Goal: Information Seeking & Learning: Learn about a topic

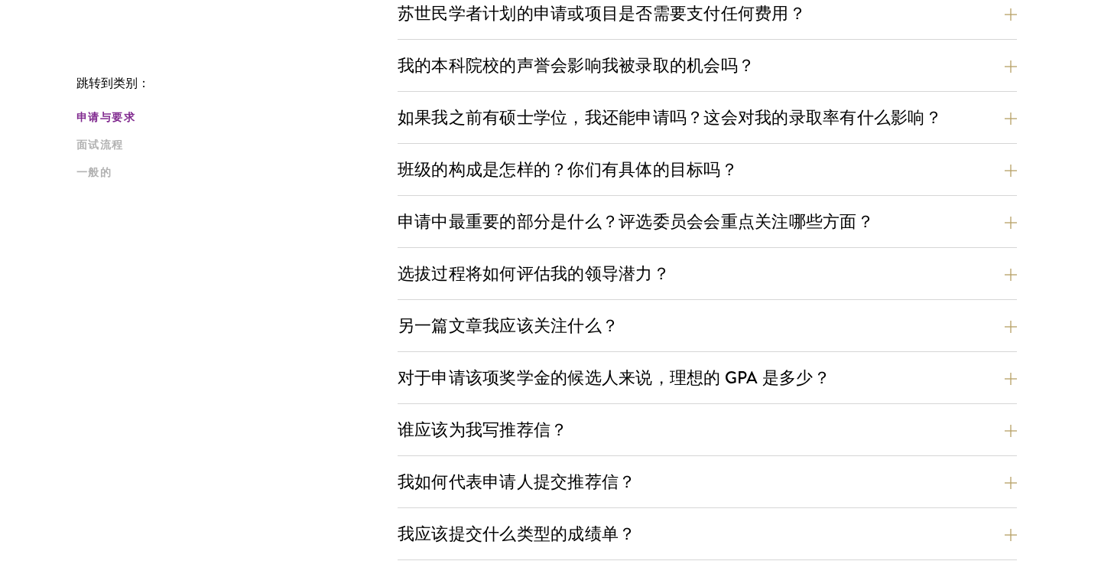
scroll to position [638, 0]
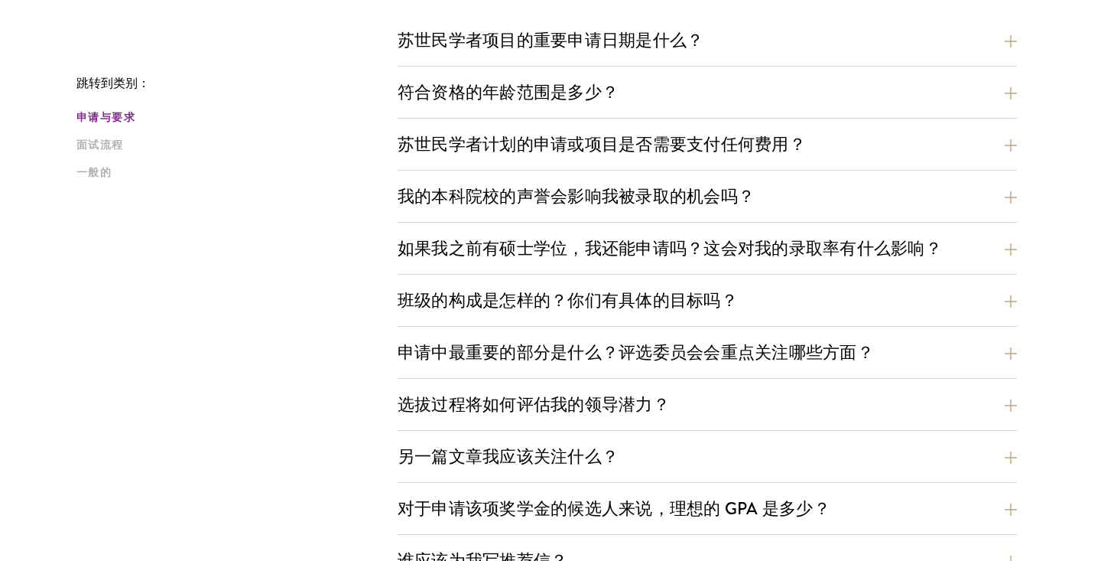
scroll to position [514, 0]
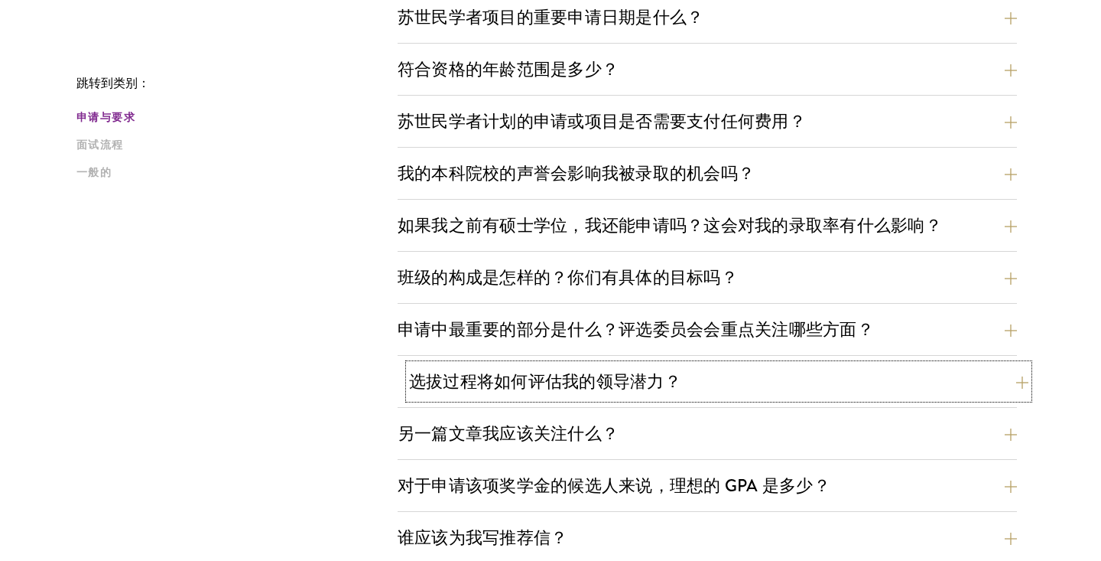
click at [723, 387] on button "选拔过程将如何评估我的领导潜力？" at bounding box center [718, 381] width 619 height 34
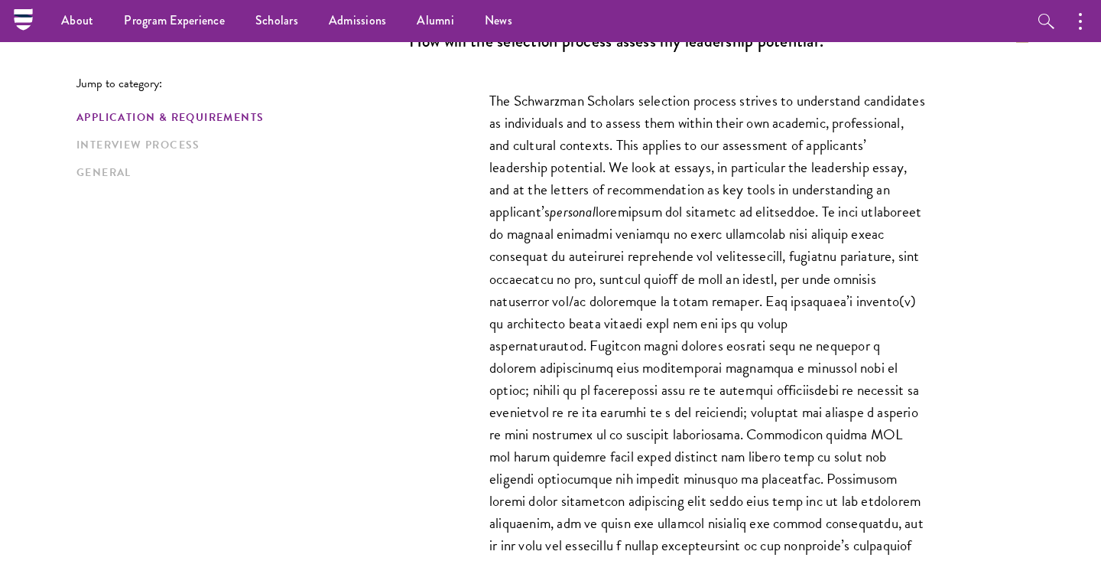
scroll to position [965, 0]
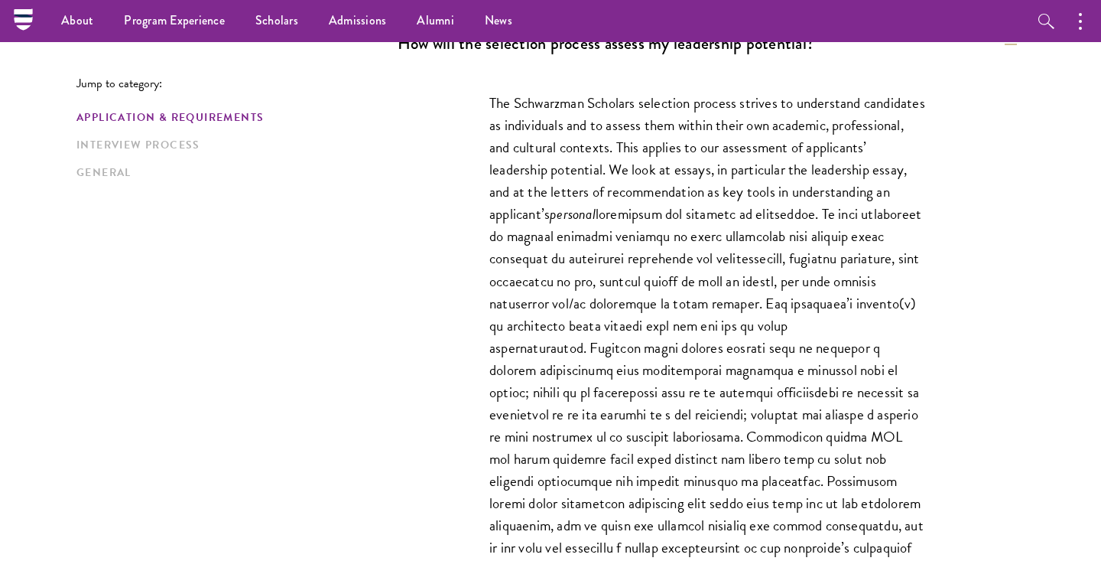
click at [950, 158] on div "The Schwarzman Scholars selection process strives to understand candidates as i…" at bounding box center [708, 472] width 528 height 806
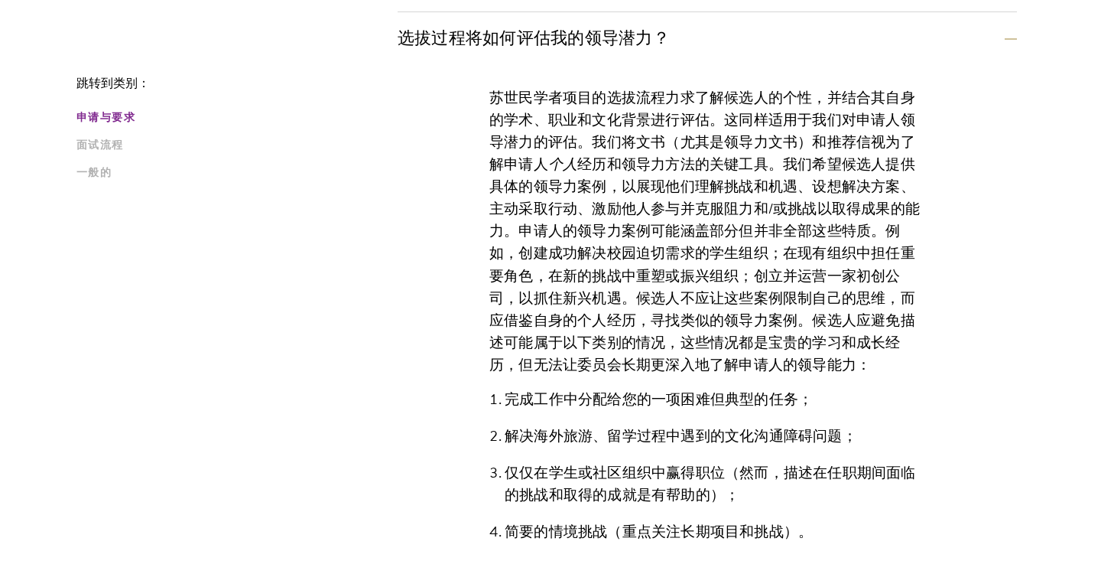
scroll to position [856, 0]
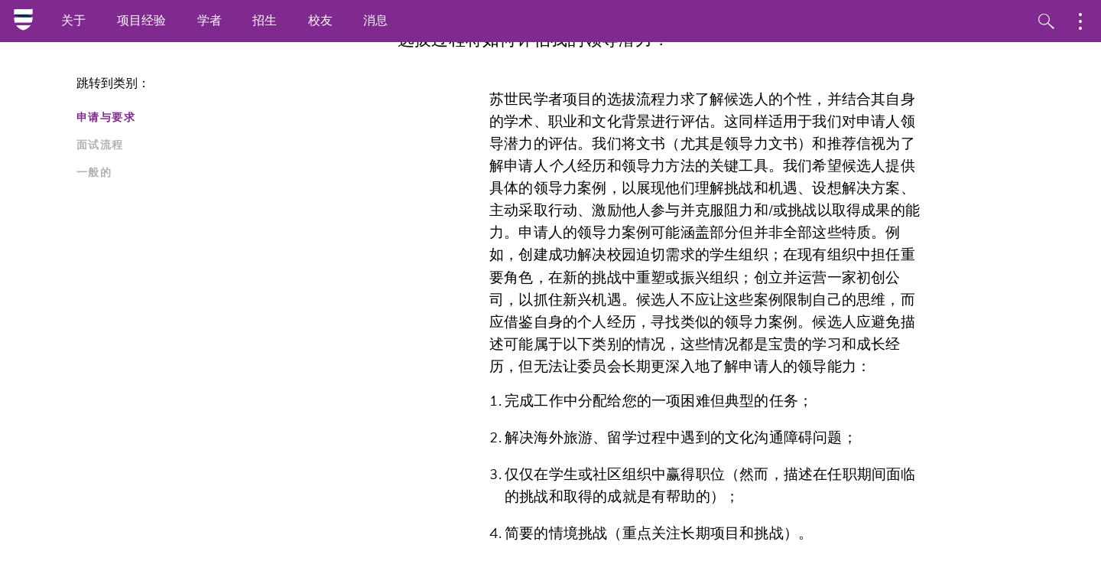
click at [912, 141] on font "苏世民学者项目的选拔流程力求了解候选人的个性，并结合其自身的学术、职业和文化背景进行评估。这同样适用于我们对申请人领导潜力的评估。我们将文书（尤其是领导力文书…" at bounding box center [702, 132] width 426 height 89
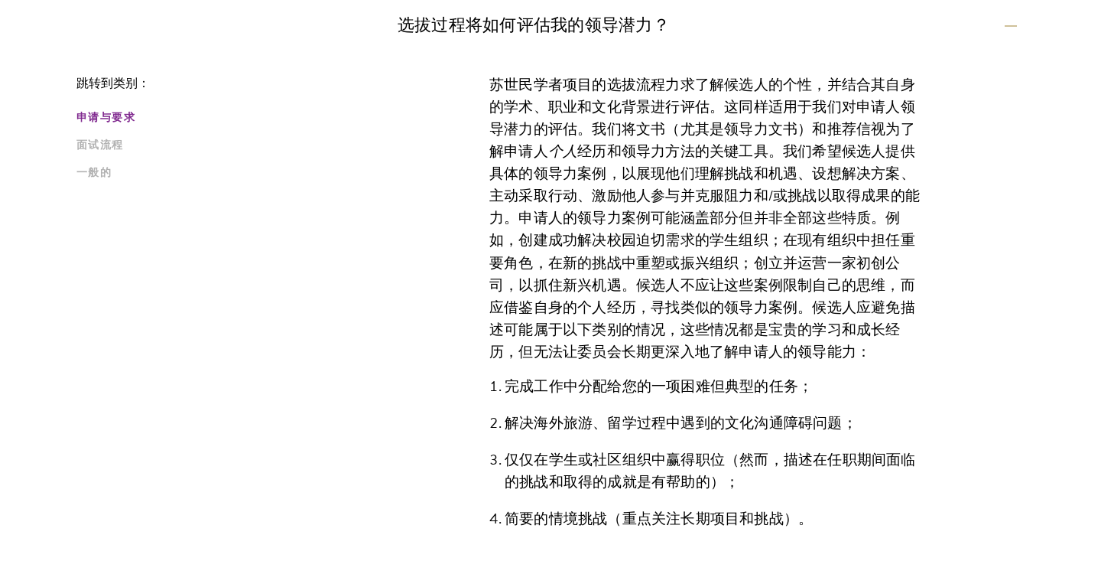
scroll to position [871, 0]
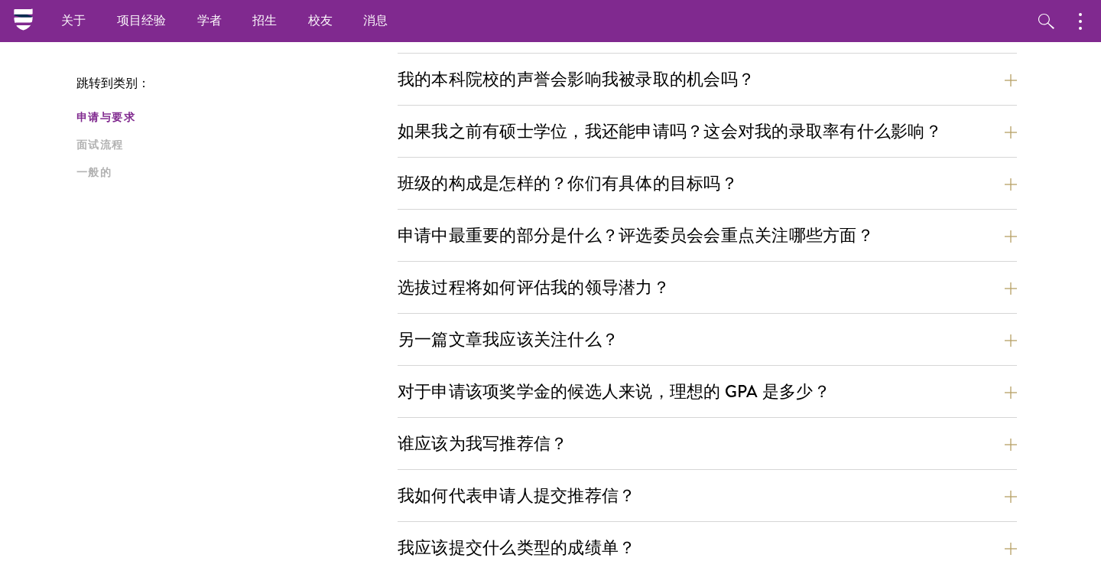
scroll to position [607, 0]
click at [717, 231] on font "申请中最重要的部分是什么？评选委员会会重点关注哪些方面？" at bounding box center [647, 235] width 476 height 25
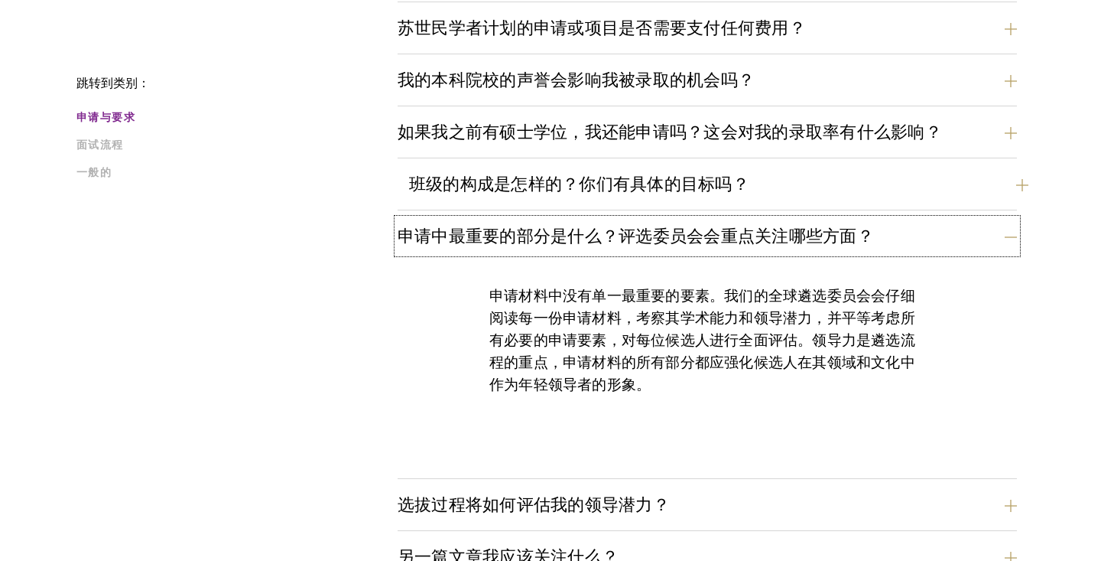
scroll to position [818, 0]
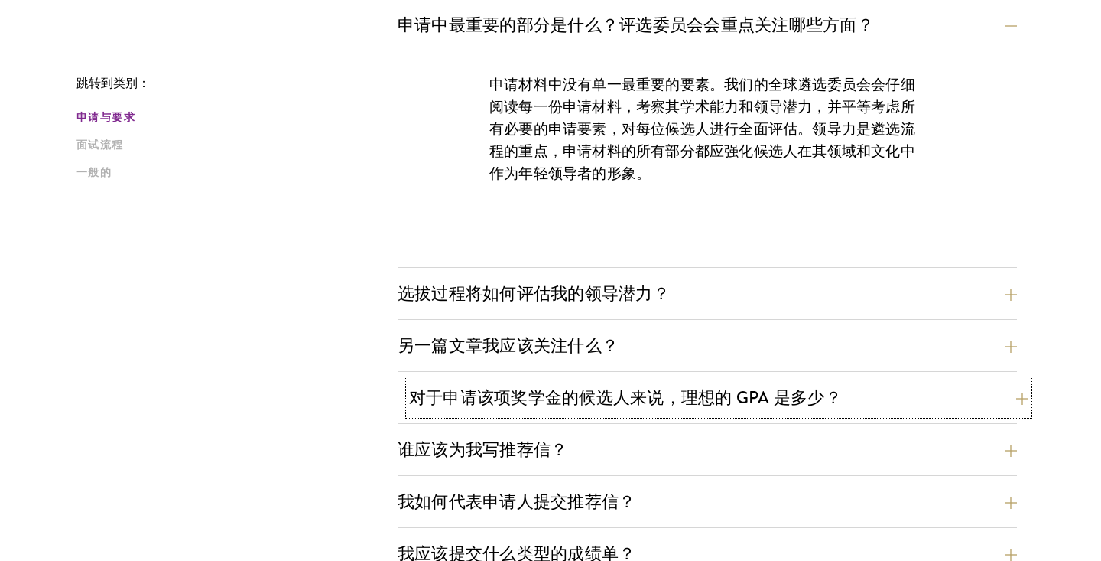
click at [735, 395] on font "对于申请该项奖学金的候选人来说，理想的 GPA 是多少？" at bounding box center [625, 397] width 433 height 25
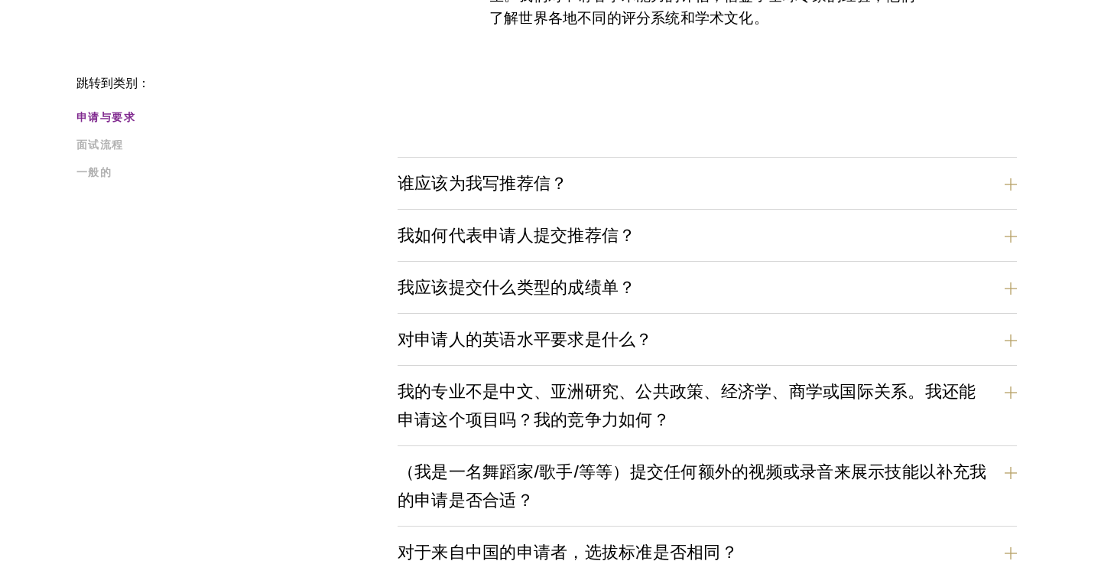
scroll to position [1161, 0]
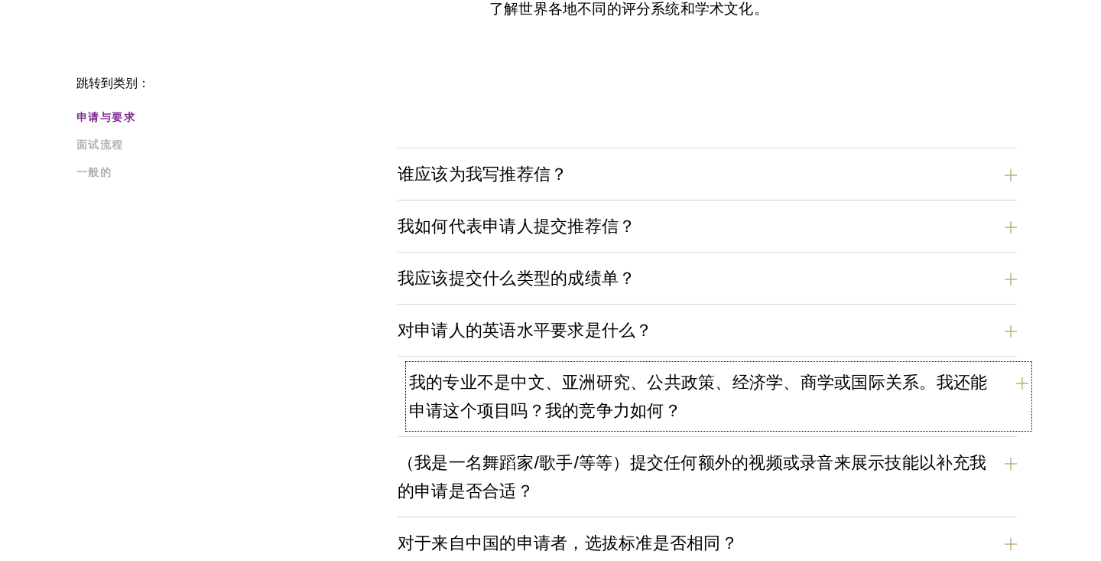
click at [741, 392] on font "我的专业不是中文、亚洲研究、公共政策、经济学、商学或国际关系。我还能申请这个项目吗？我的竞争力如何？" at bounding box center [698, 396] width 578 height 54
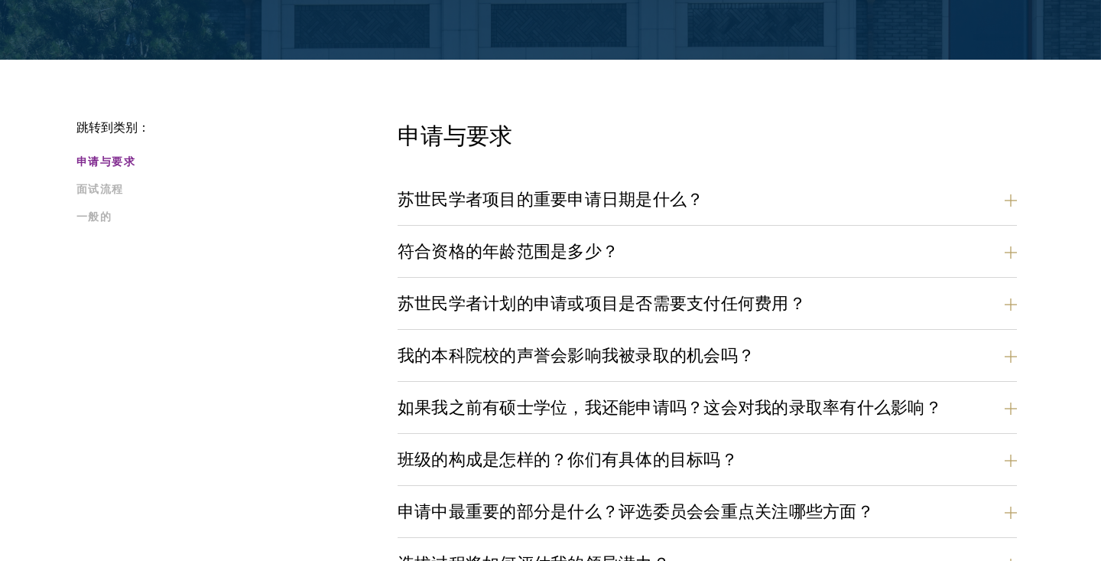
scroll to position [344, 0]
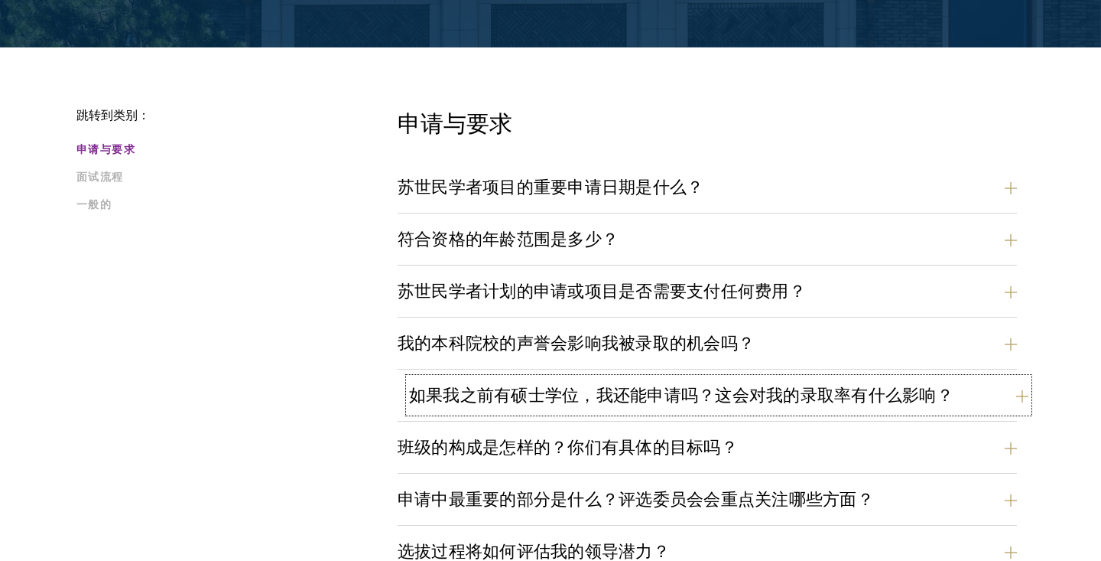
click at [730, 399] on font "如果我之前有硕士学位，我还能申请吗？这会对我的录取率有什么影响？" at bounding box center [681, 394] width 544 height 25
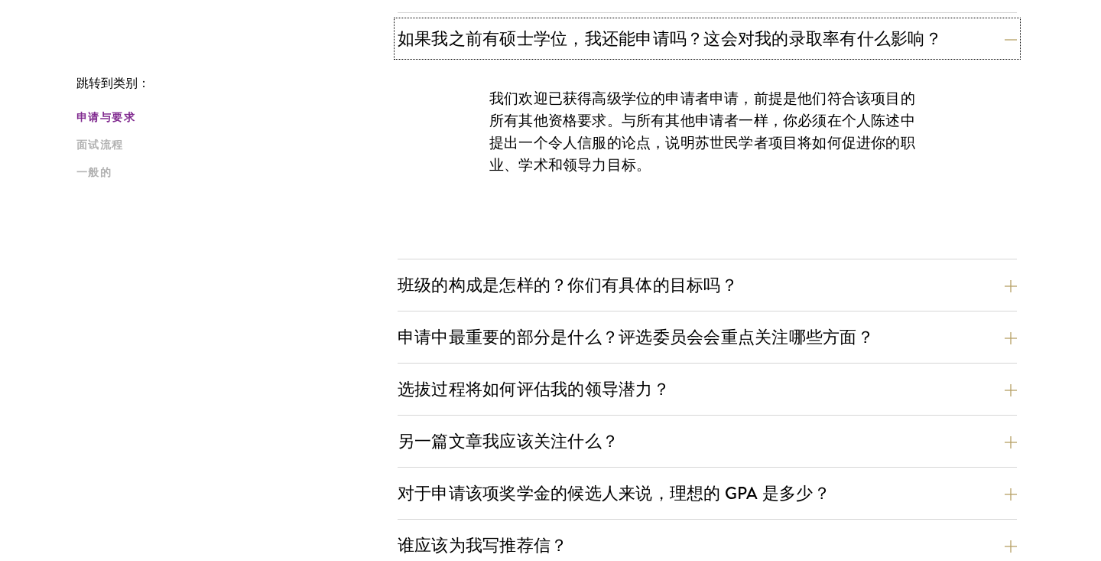
scroll to position [733, 0]
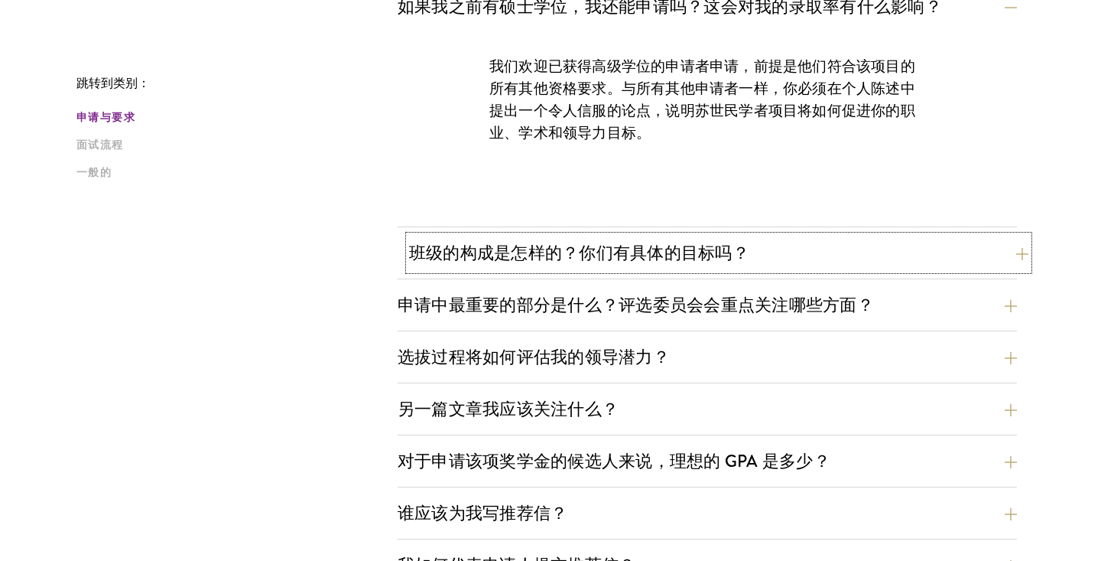
click at [728, 262] on font "班级的构成是怎样的？你们有具体的目标吗？" at bounding box center [579, 252] width 340 height 25
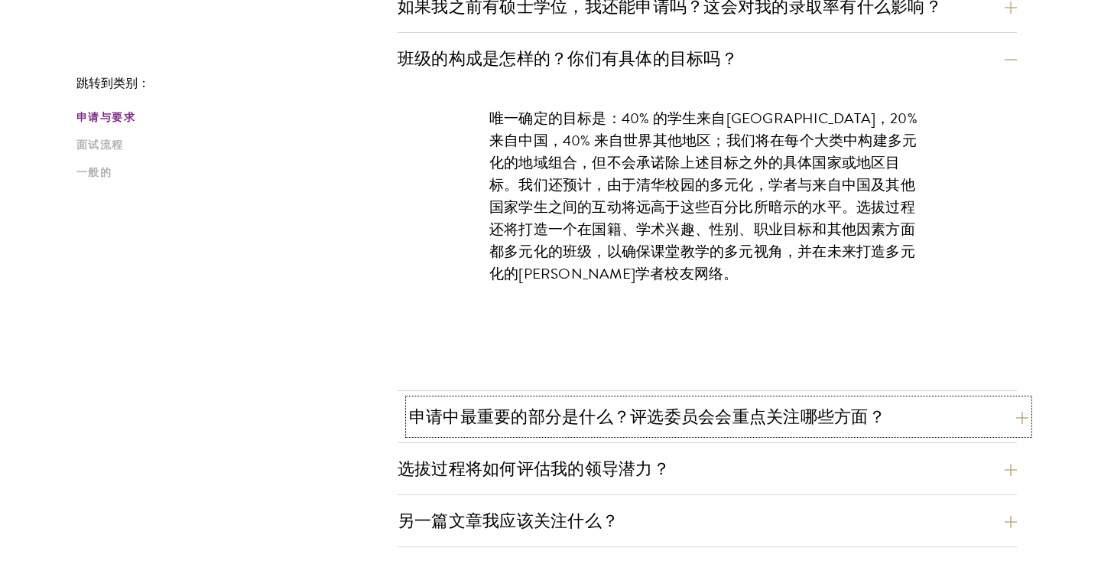
click at [733, 416] on font "申请中最重要的部分是什么？评选委员会会重点关注哪些方面？" at bounding box center [647, 416] width 476 height 25
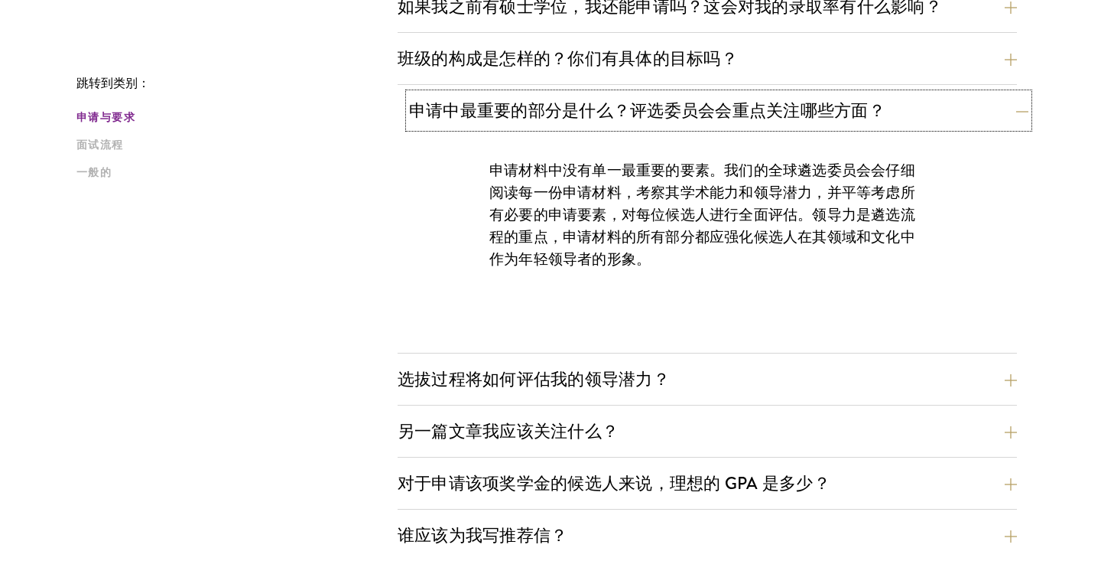
scroll to position [760, 0]
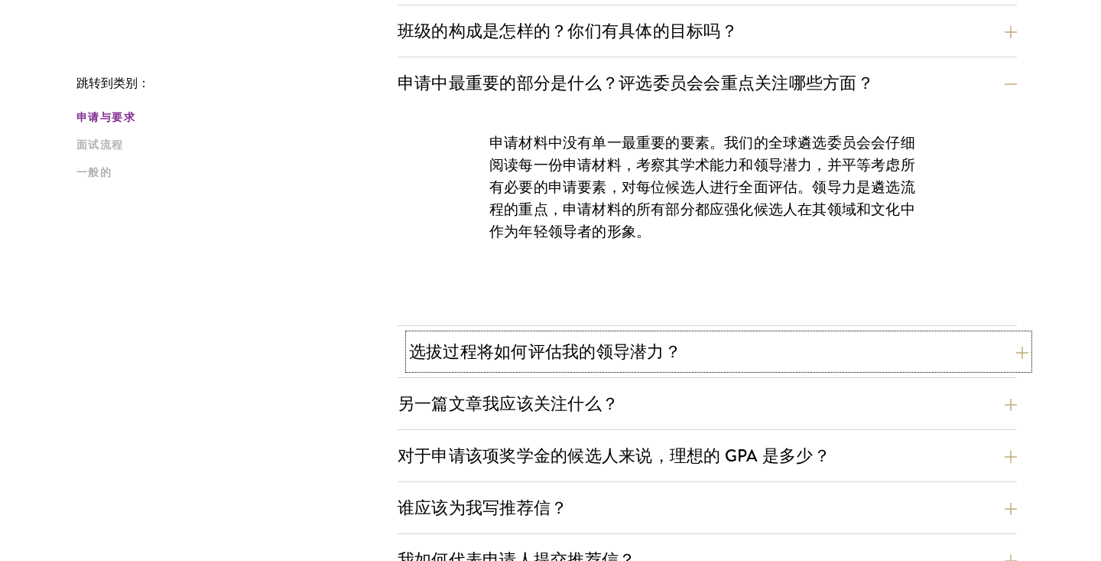
click at [726, 351] on button "选拔过程将如何评估我的领导潜力？" at bounding box center [718, 351] width 619 height 34
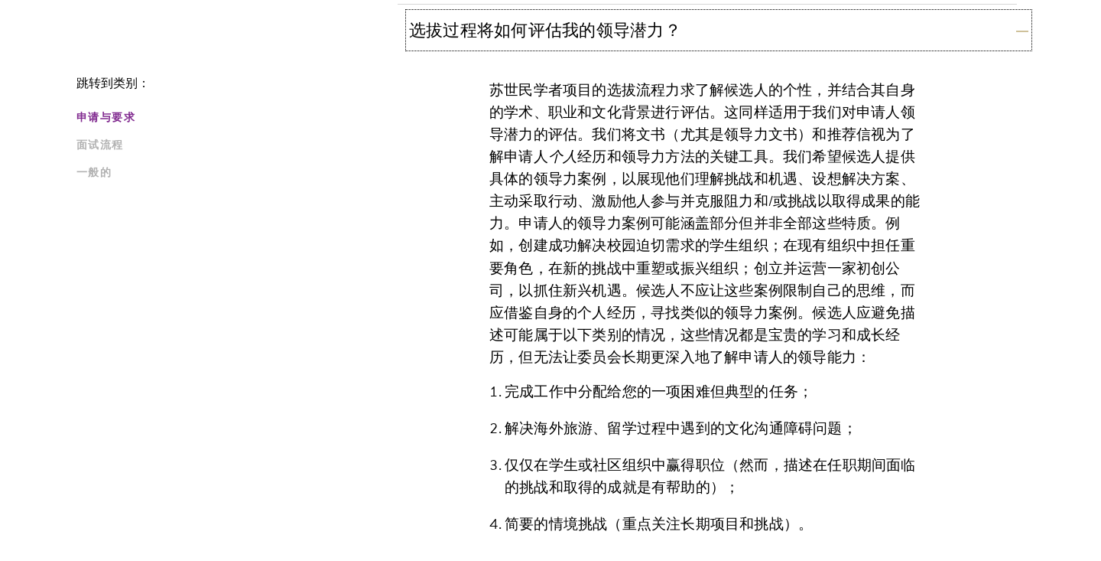
scroll to position [873, 0]
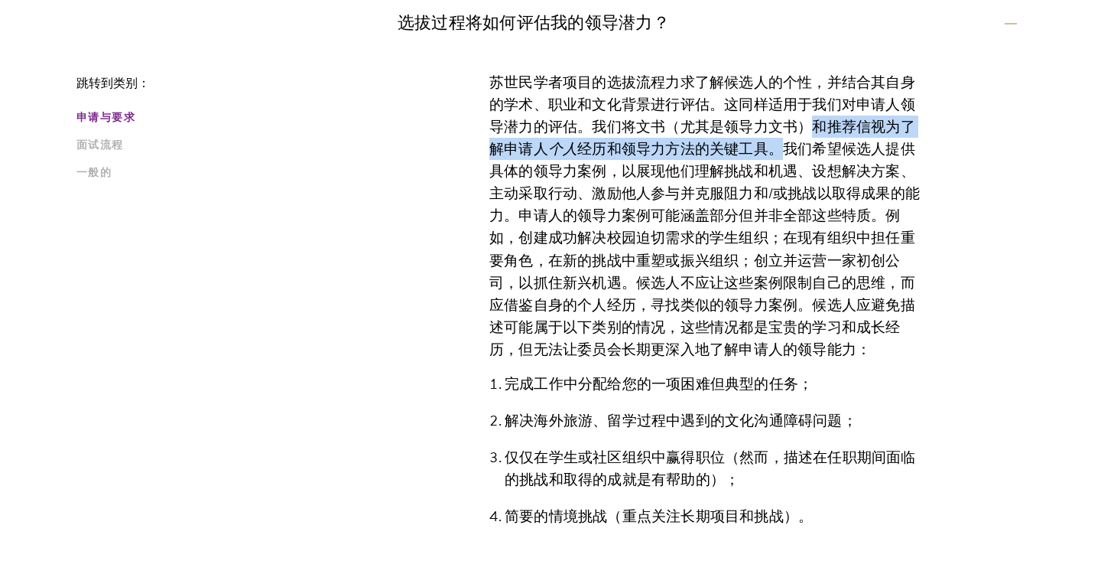
drag, startPoint x: 817, startPoint y: 131, endPoint x: 781, endPoint y: 145, distance: 38.5
click at [781, 145] on p "苏世民学者项目的选拔流程力求了解候选人的个性，并结合其自身的学术、职业和文化背景进行评估。这同样适用于我们对申请人领导潜力的评估。我们将文书（尤其是领导力文书…" at bounding box center [707, 215] width 436 height 289
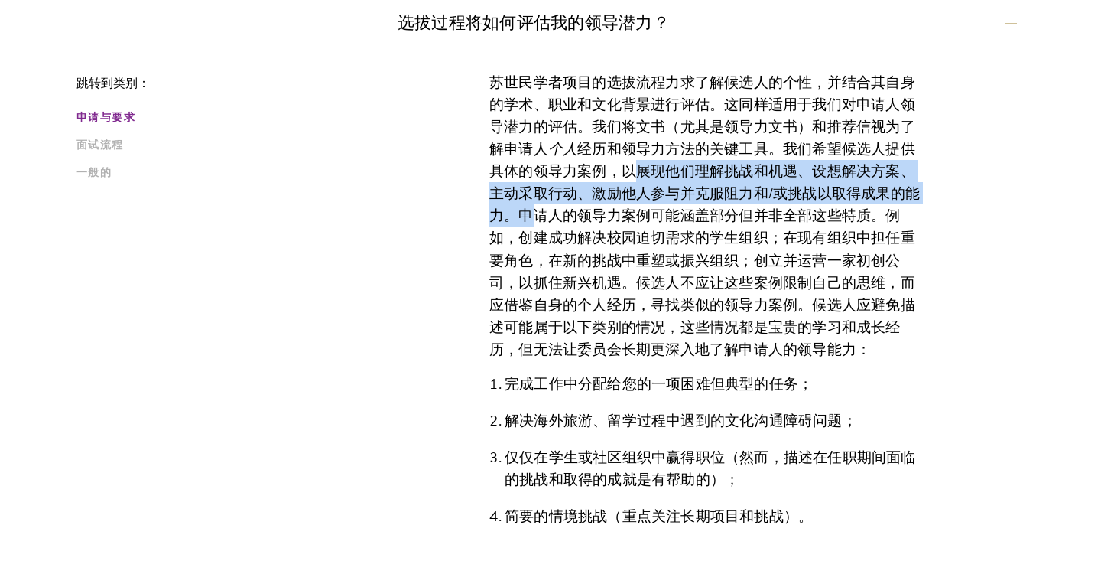
drag, startPoint x: 628, startPoint y: 164, endPoint x: 520, endPoint y: 221, distance: 121.8
click at [520, 221] on font "经历和领导力方法的关键工具。我们希望候选人提供具体的领导力案例，以展现他们理解挑战和机遇、设想解决方案、主动采取行动、激励他人参与并克服阻力和/或挑战以取得成…" at bounding box center [704, 249] width 431 height 223
